Goal: Task Accomplishment & Management: Manage account settings

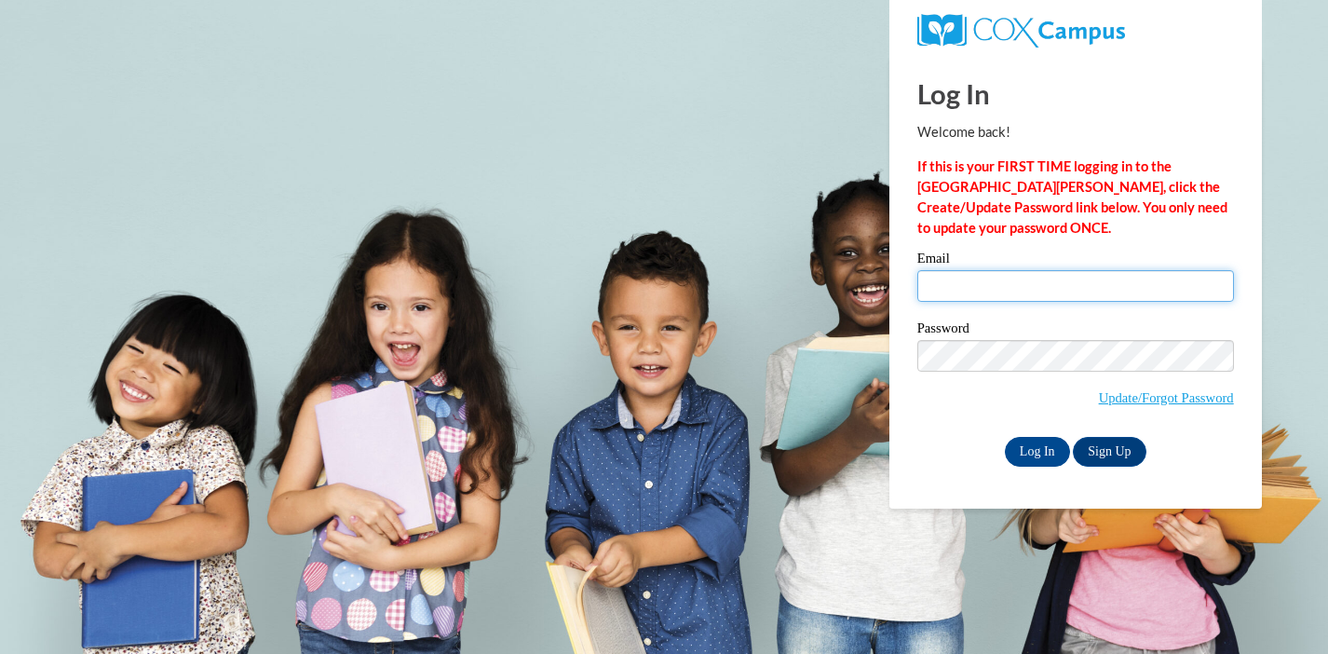
click at [1046, 293] on input "Email" at bounding box center [1076, 286] width 317 height 32
click at [958, 426] on div "Password Update/Forgot Password" at bounding box center [1076, 376] width 317 height 110
click at [973, 293] on input "Email" at bounding box center [1076, 286] width 317 height 32
type input "g"
type input "grima@ripon.k12.wi.us"
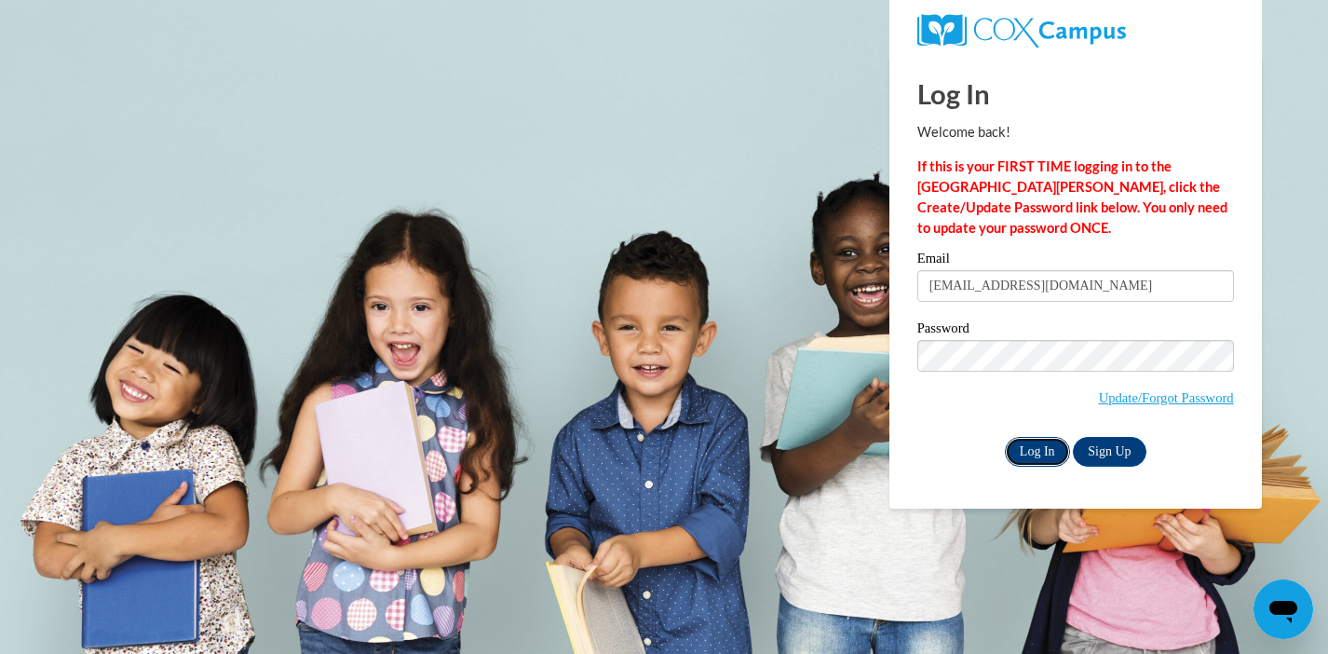
click at [1029, 453] on input "Log In" at bounding box center [1037, 452] width 65 height 30
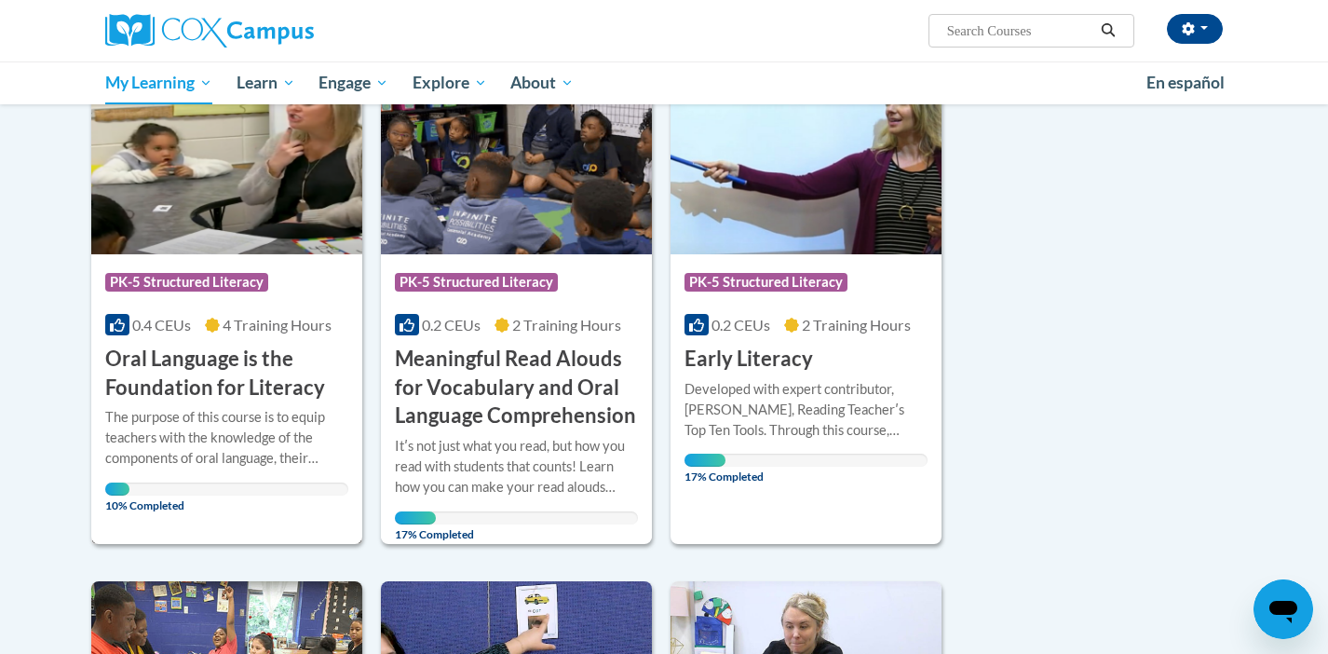
scroll to position [299, 0]
